Goal: Task Accomplishment & Management: Manage account settings

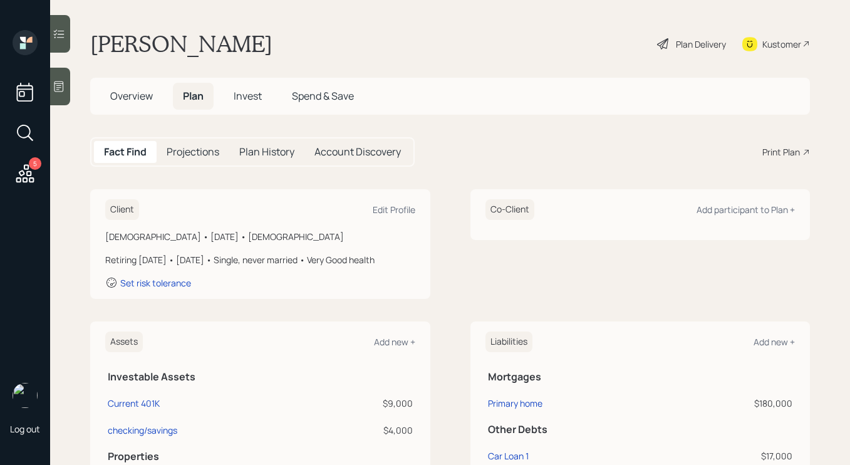
click at [676, 48] on div "Plan Delivery" at bounding box center [701, 44] width 50 height 13
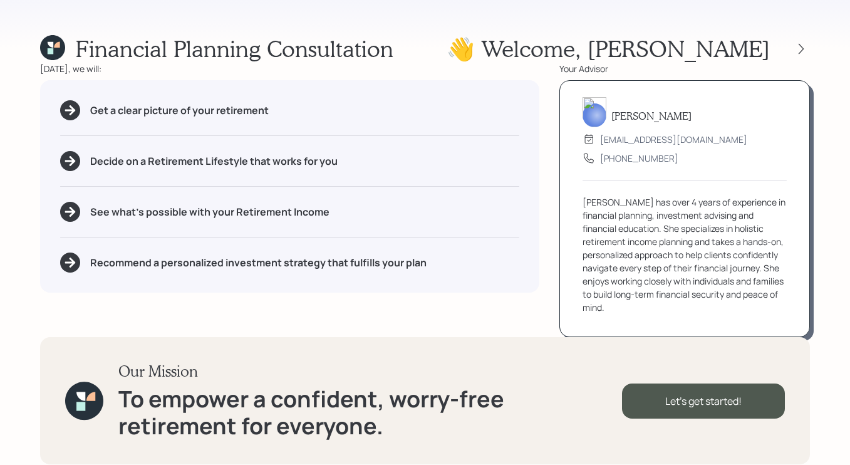
click at [798, 38] on div "👋 Welcome , [PERSON_NAME]" at bounding box center [627, 48] width 363 height 27
click at [798, 44] on icon at bounding box center [800, 48] width 5 height 11
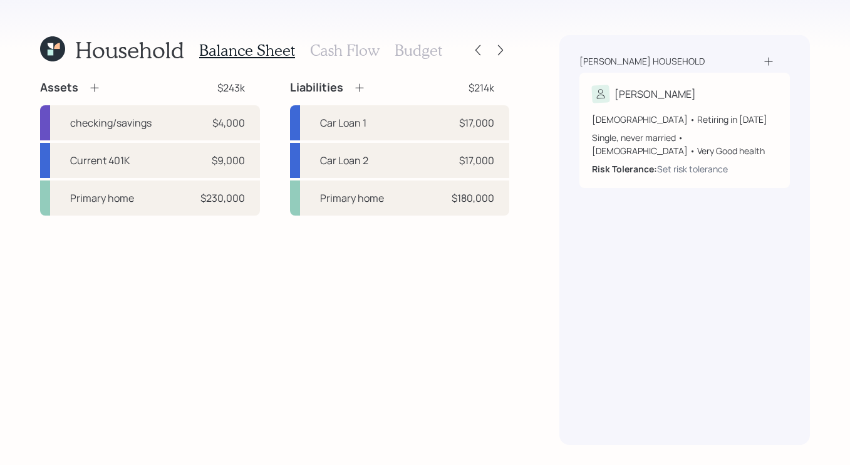
click at [798, 44] on div "[PERSON_NAME] household [PERSON_NAME] [DEMOGRAPHIC_DATA] • Retiring in [DATE] S…" at bounding box center [684, 239] width 250 height 409
click at [374, 54] on h3 "Cash Flow" at bounding box center [344, 50] width 69 height 18
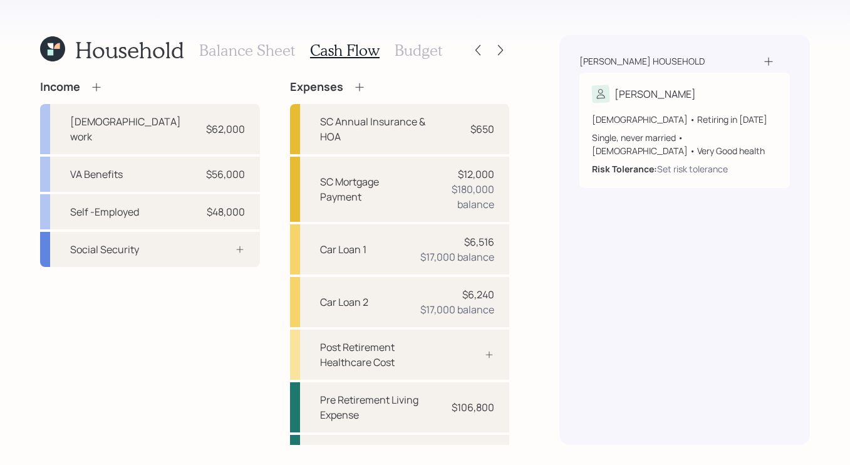
click at [417, 49] on h3 "Budget" at bounding box center [418, 50] width 48 height 18
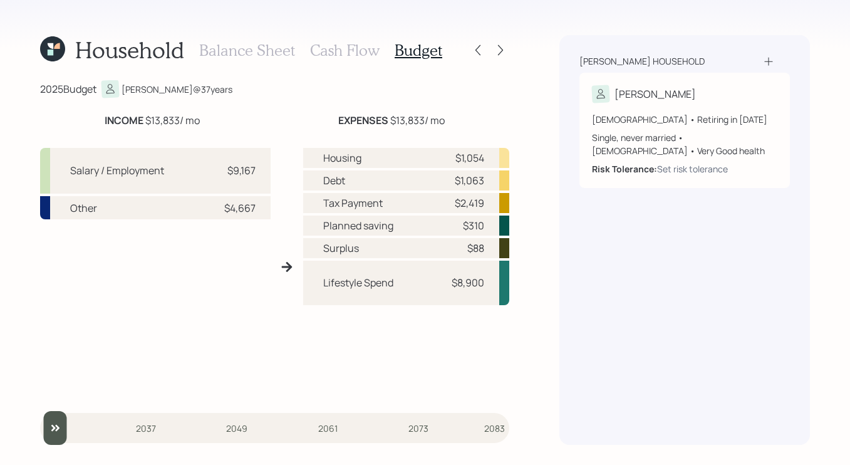
click at [229, 51] on h3 "Balance Sheet" at bounding box center [247, 50] width 96 height 18
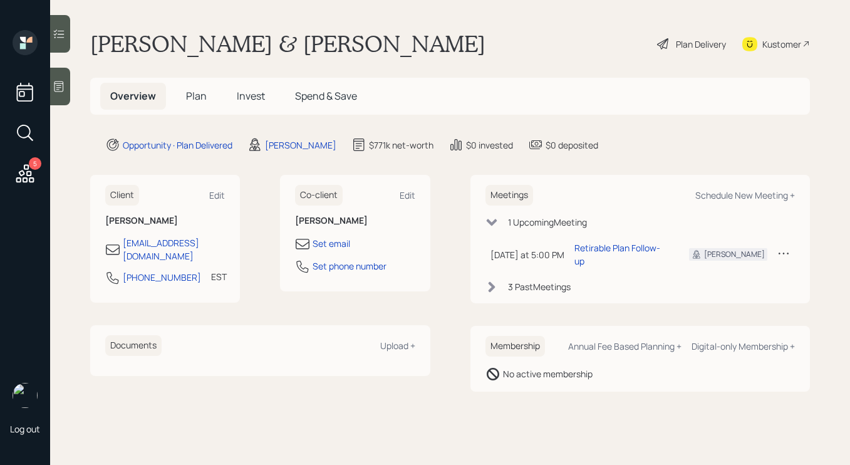
drag, startPoint x: 657, startPoint y: 24, endPoint x: 662, endPoint y: 37, distance: 13.5
click at [658, 26] on main "[PERSON_NAME] & [PERSON_NAME] Plan Delivery Kustomer Overview Plan Invest Spend…" at bounding box center [449, 232] width 799 height 465
click at [663, 39] on icon at bounding box center [662, 43] width 15 height 15
